Goal: Register for event/course

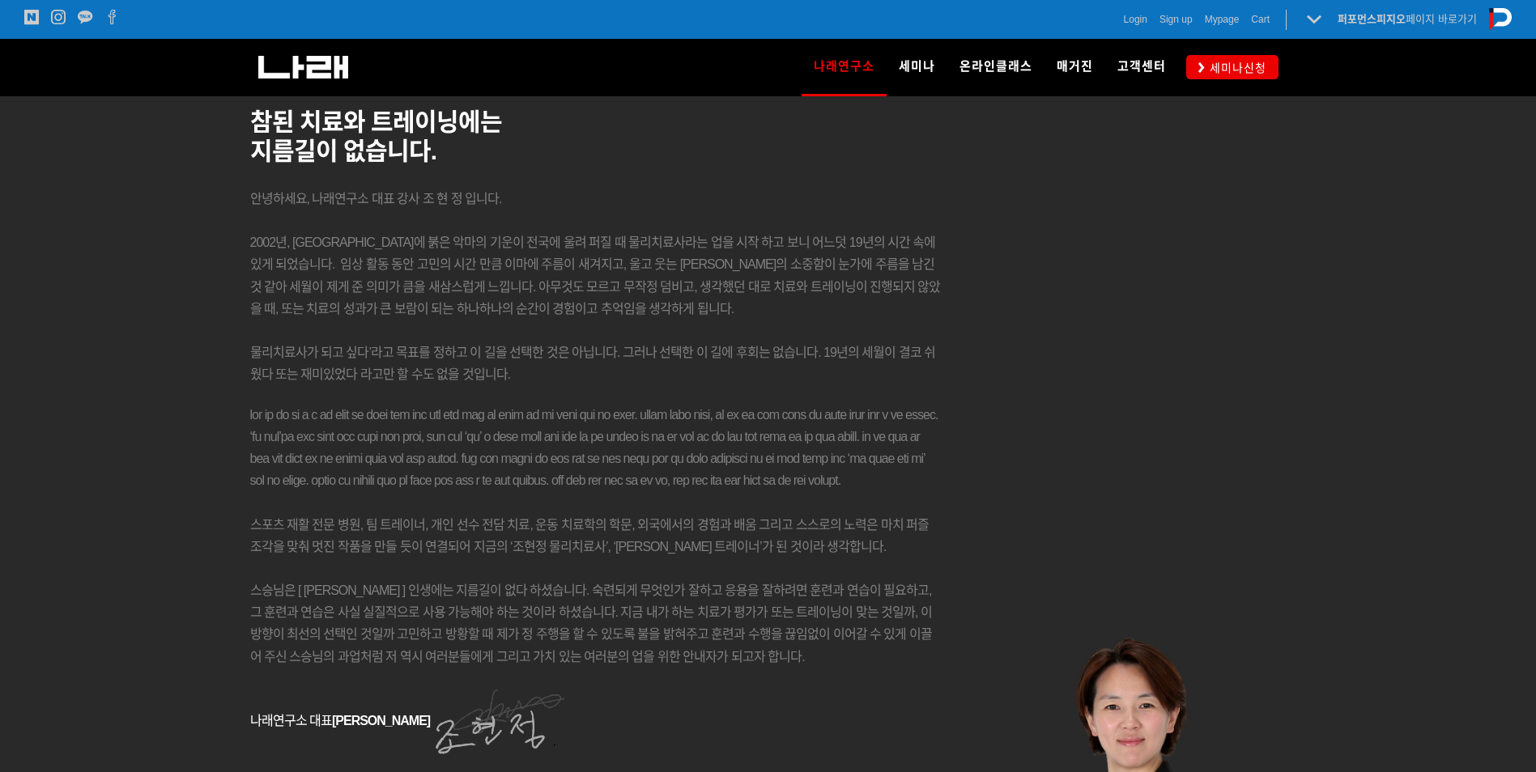
scroll to position [1862, 0]
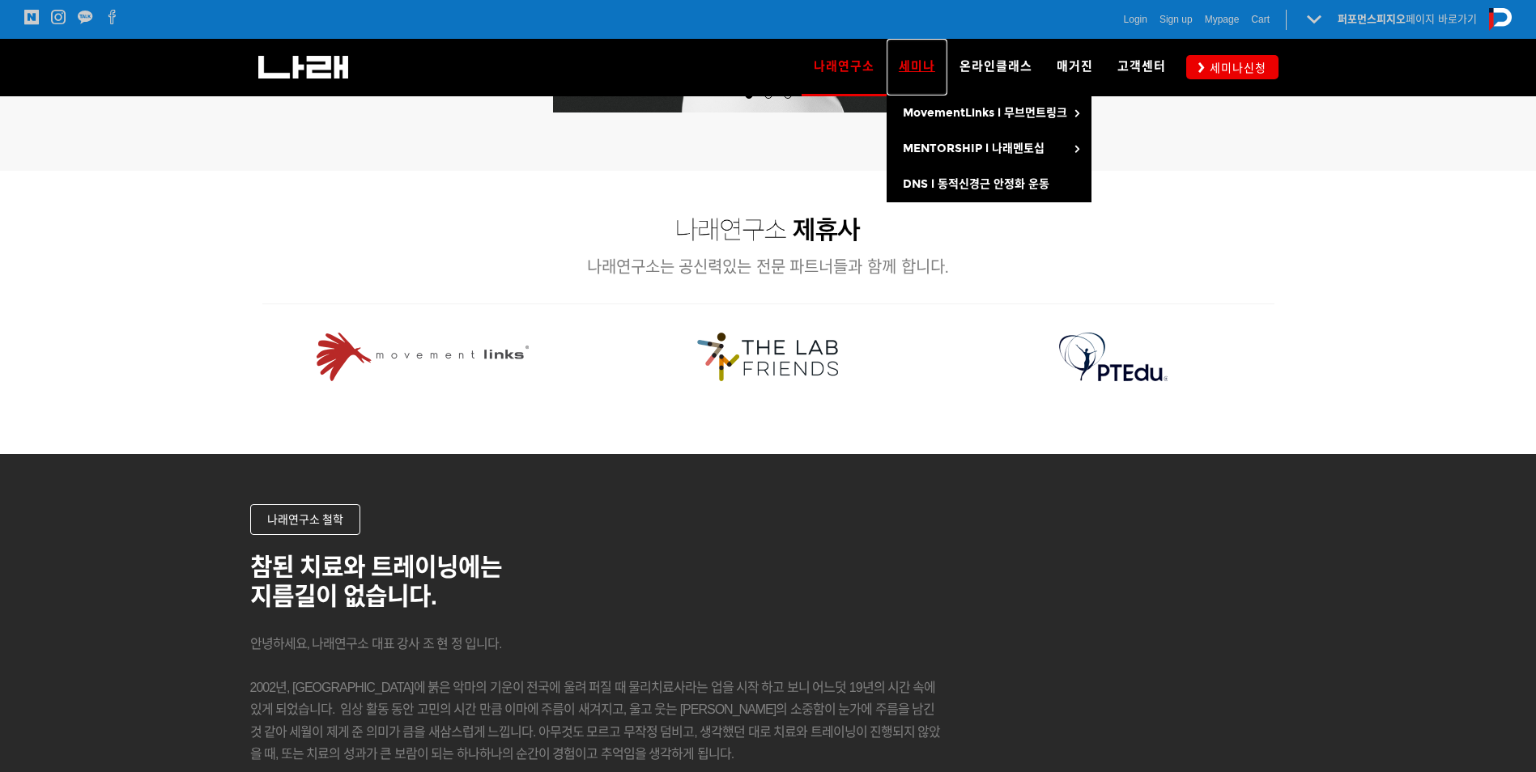
click at [929, 66] on span "세미나" at bounding box center [917, 66] width 36 height 15
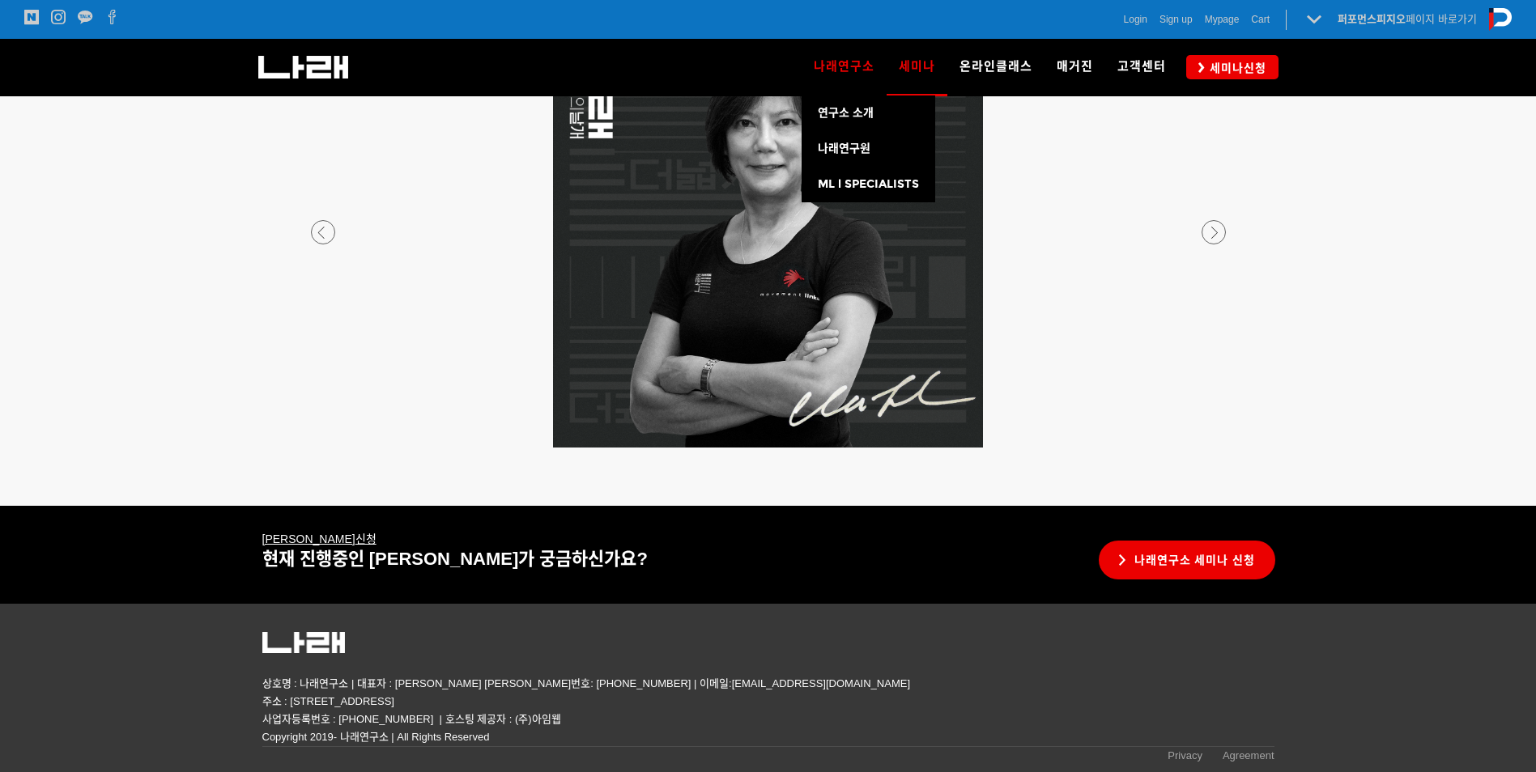
scroll to position [2994, 0]
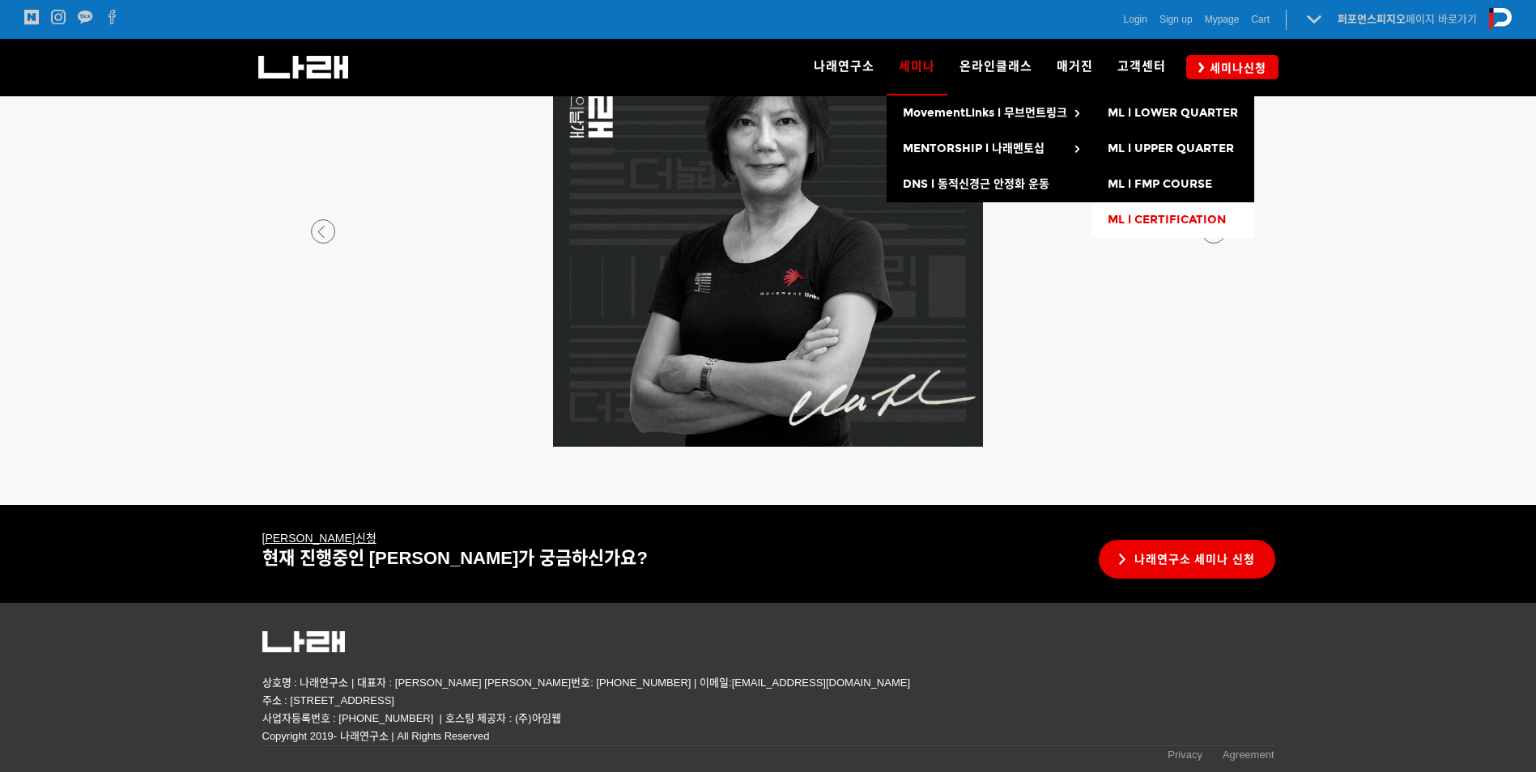
click at [1149, 227] on link "ML l CERTIFICATION" at bounding box center [1172, 220] width 163 height 36
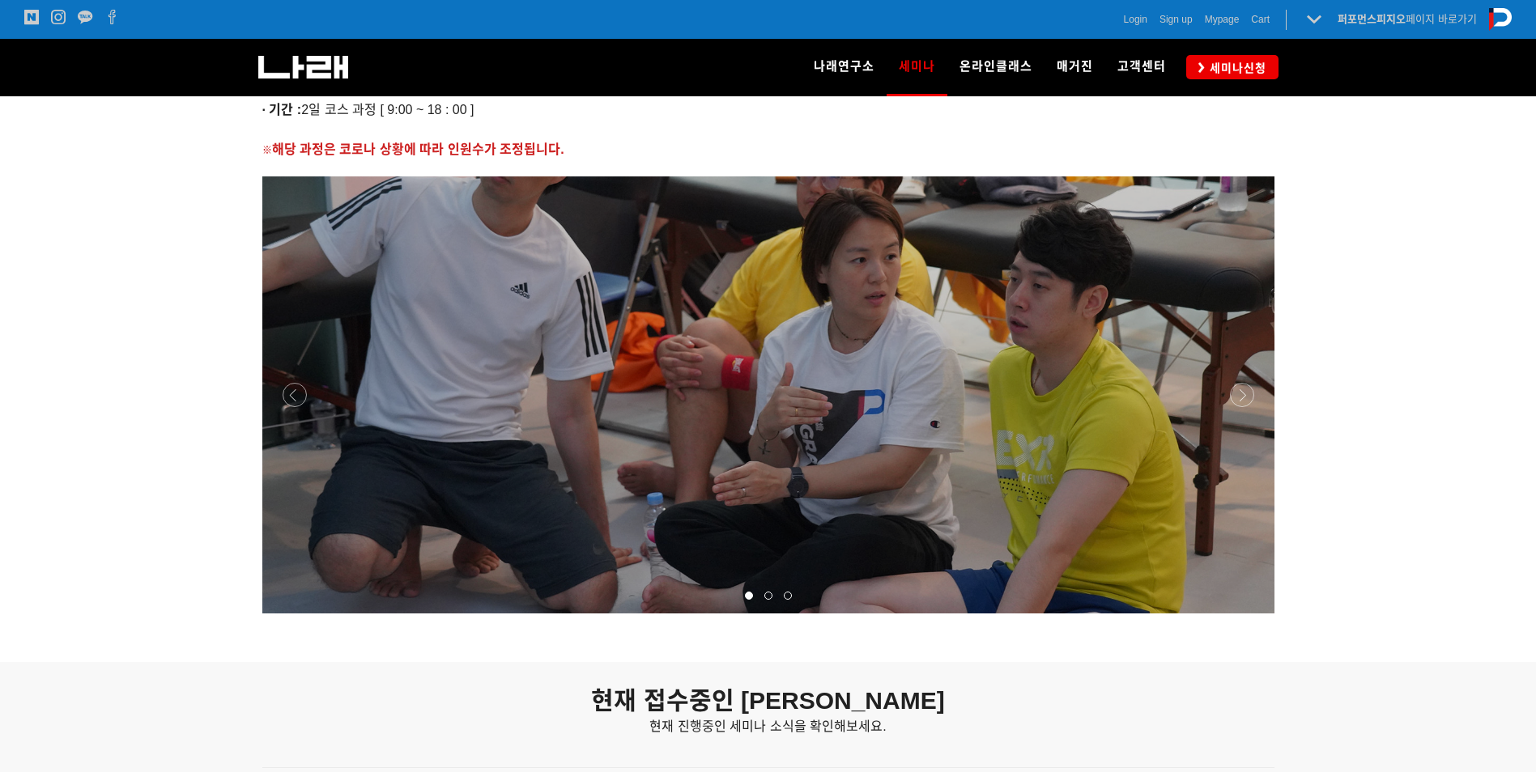
scroll to position [1538, 0]
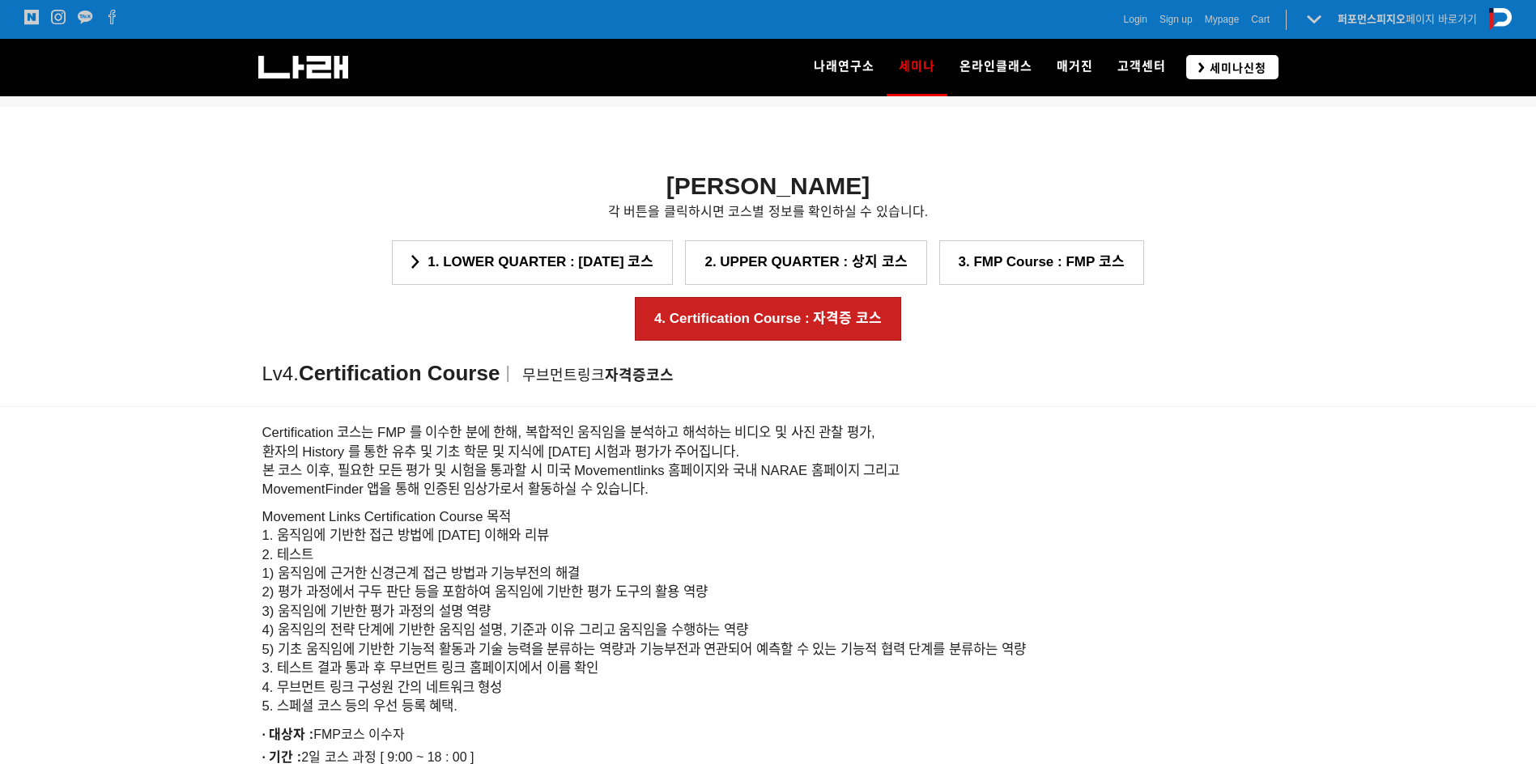
click at [1265, 65] on span "세미나신청" at bounding box center [1236, 68] width 62 height 16
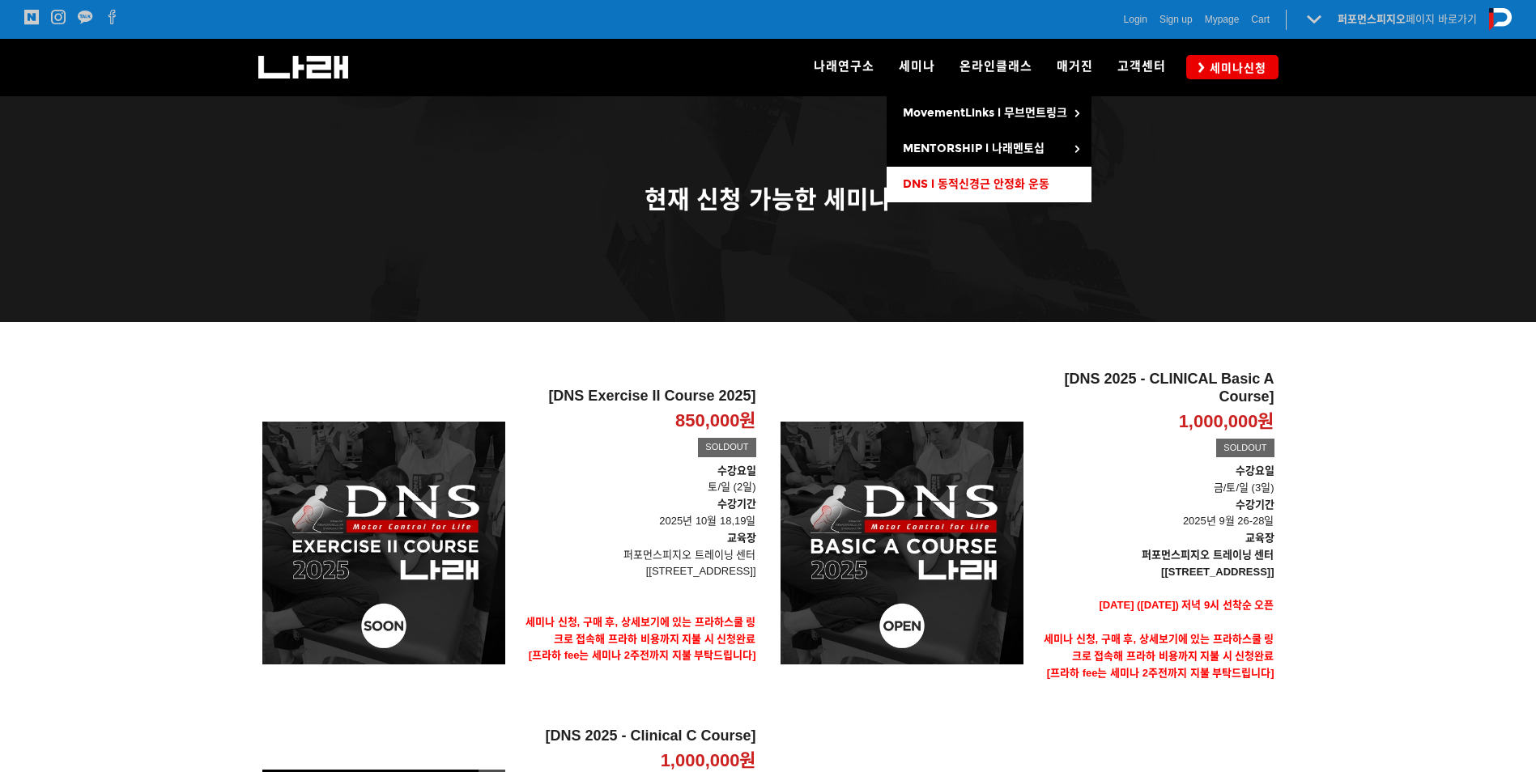
click at [955, 186] on span "DNS l 동적신경근 안정화 운동" at bounding box center [976, 184] width 147 height 14
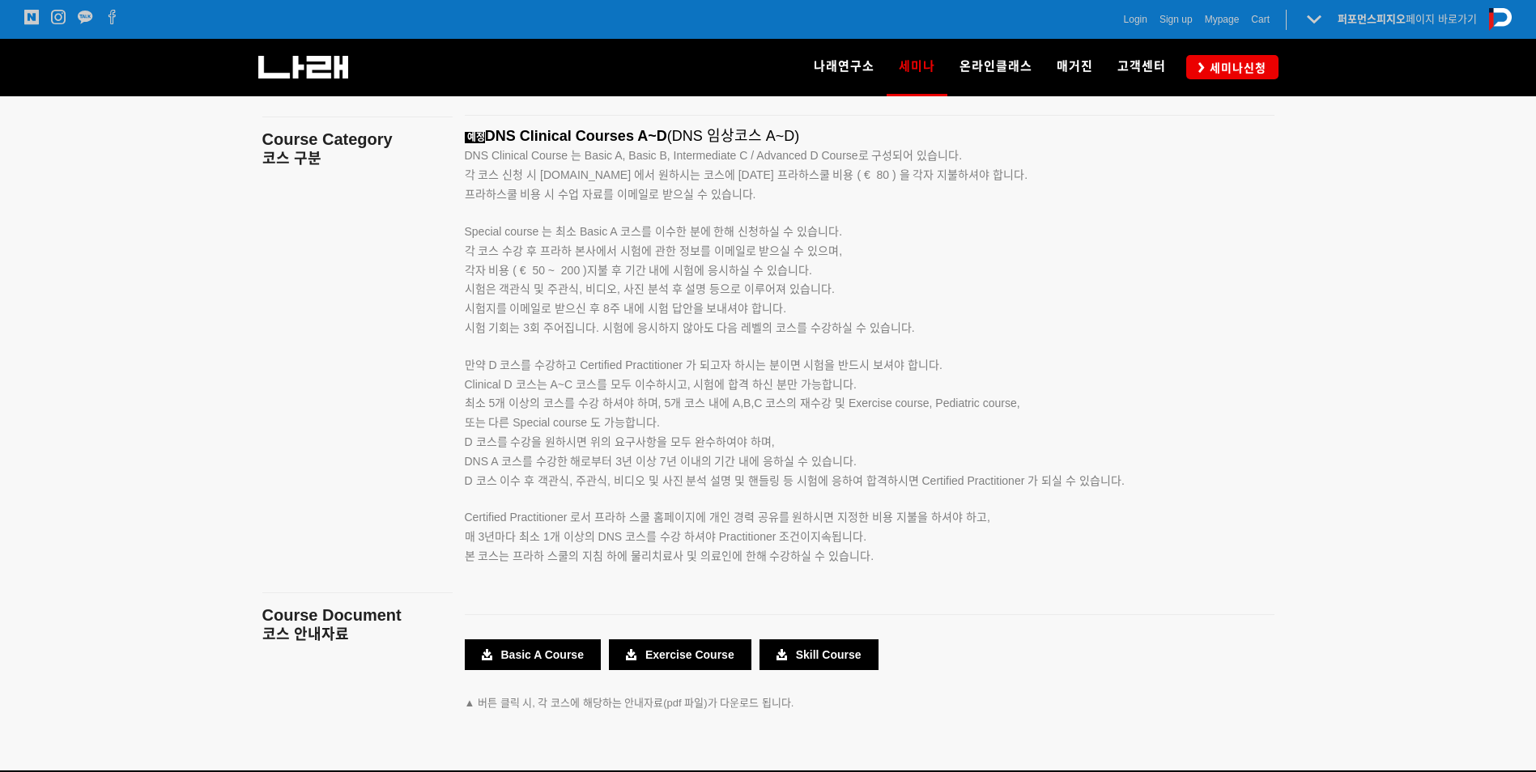
scroll to position [2889, 0]
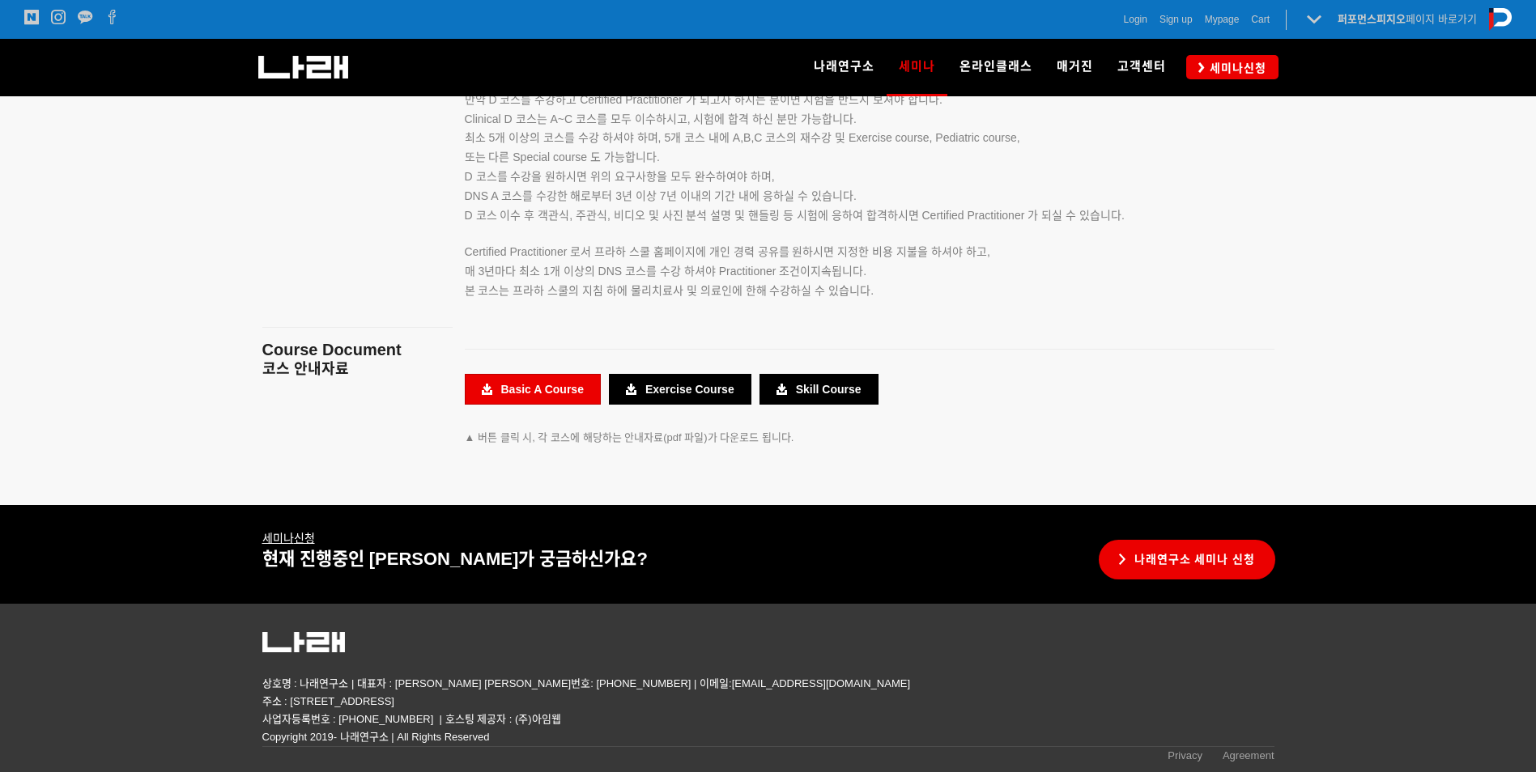
click at [527, 397] on link "Basic A Course" at bounding box center [533, 389] width 136 height 31
click at [1107, 357] on div at bounding box center [870, 349] width 834 height 25
click at [1308, 402] on div at bounding box center [768, 66] width 1536 height 878
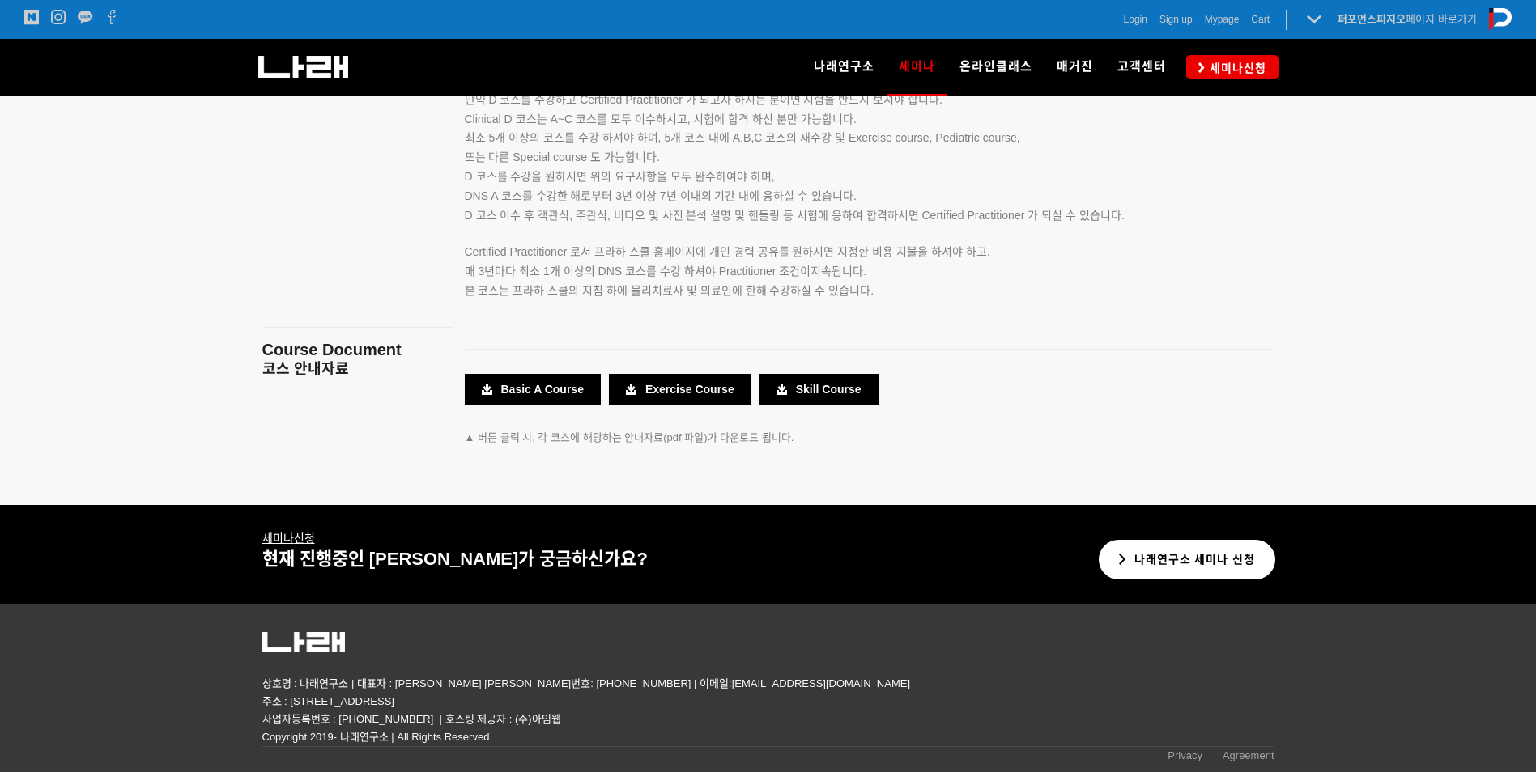
click at [1226, 561] on link "나래연구소 세미나 신청" at bounding box center [1187, 560] width 177 height 40
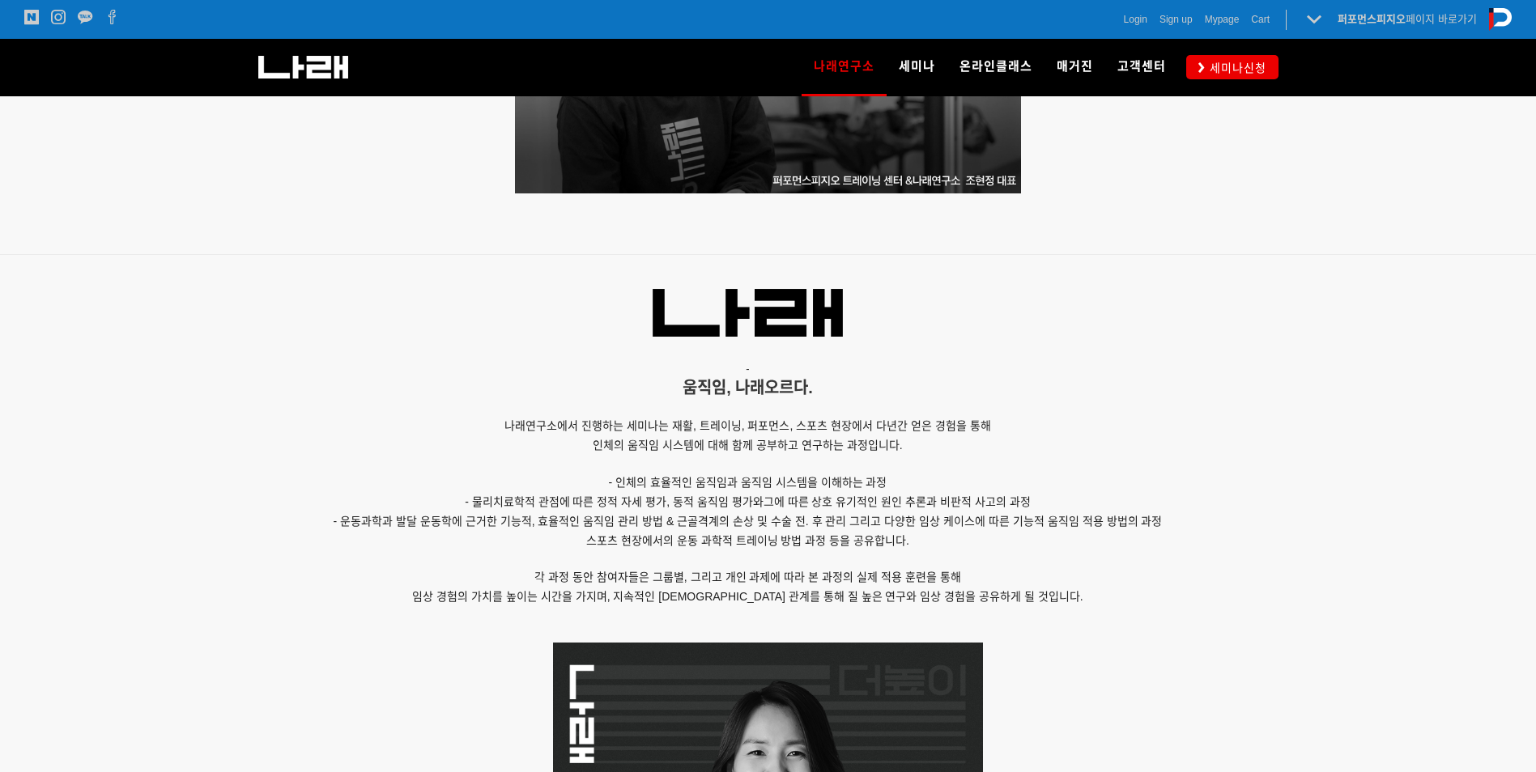
scroll to position [1295, 0]
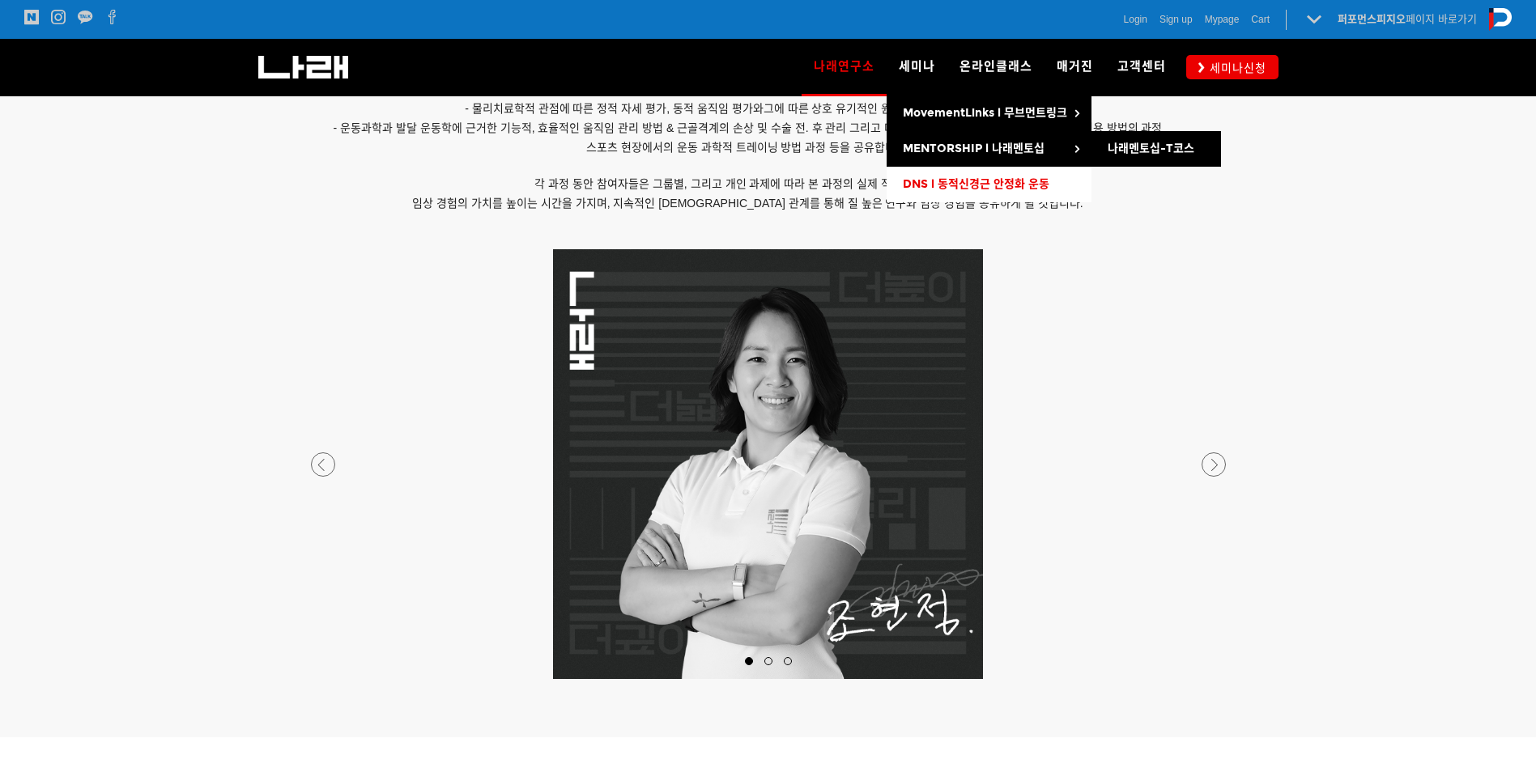
click at [965, 177] on span "DNS l 동적신경근 안정화 운동" at bounding box center [976, 184] width 147 height 14
